Goal: Check status: Check status

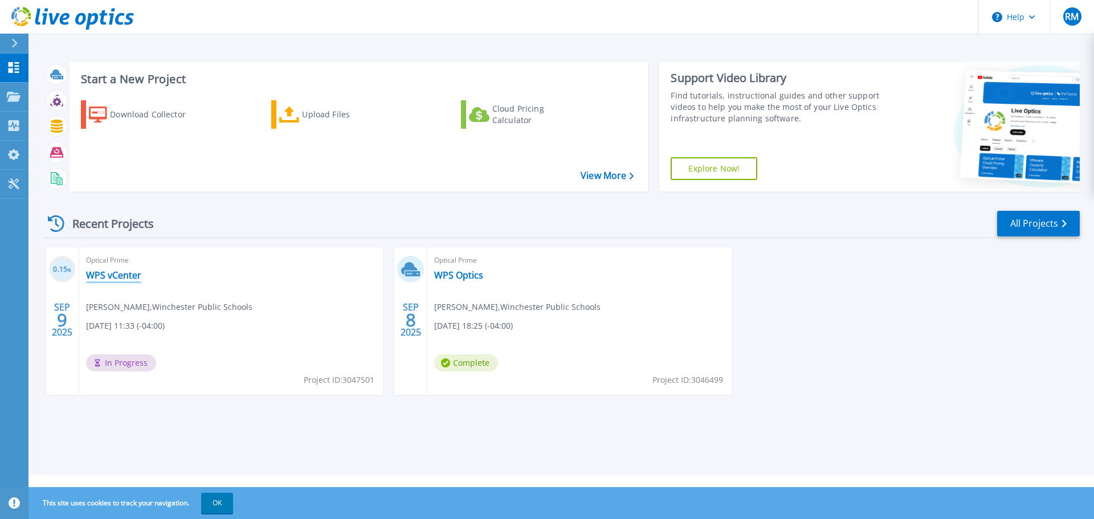
click at [117, 277] on link "WPS vCenter" at bounding box center [113, 274] width 55 height 11
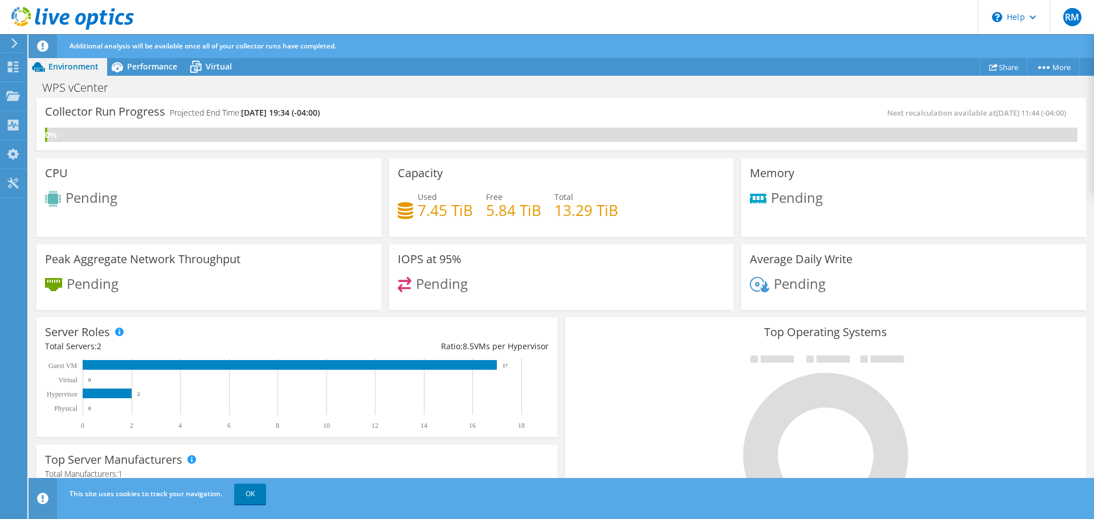
click at [726, 478] on div "This site uses cookies to track your navigation. OK" at bounding box center [582, 494] width 1031 height 32
click at [220, 72] on div "Virtual" at bounding box center [213, 67] width 55 height 18
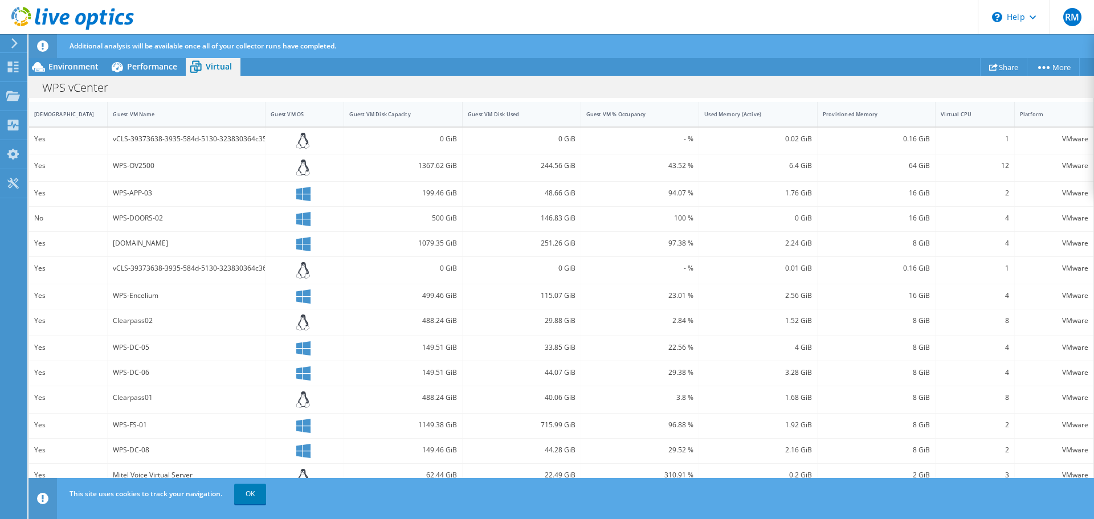
scroll to position [321, 0]
click at [852, 48] on div "Additional analysis will be available once all of your collector runs have comp…" at bounding box center [582, 46] width 1031 height 24
click at [60, 59] on div "Environment" at bounding box center [67, 67] width 79 height 18
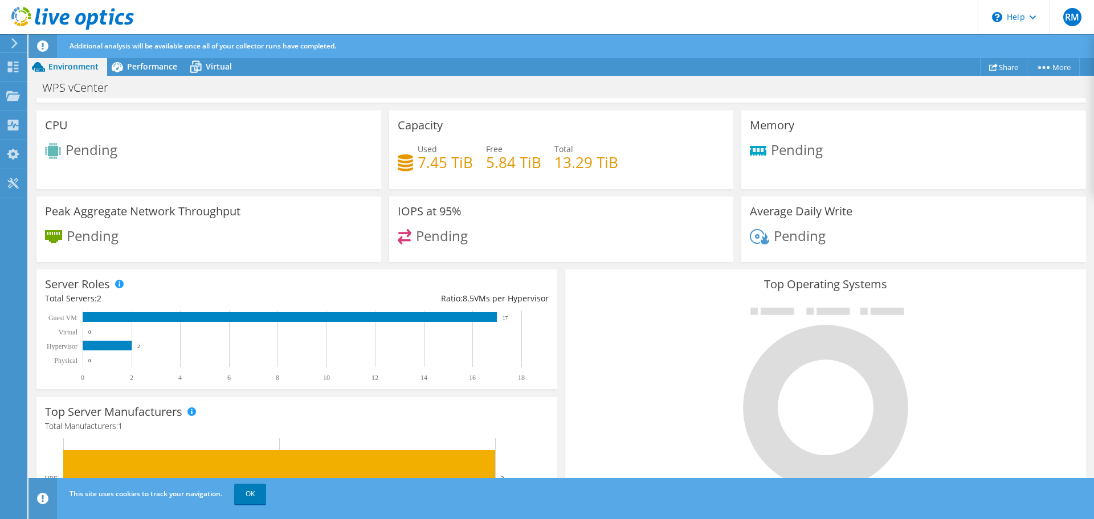
scroll to position [0, 0]
